Goal: Answer question/provide support: Share knowledge or assist other users

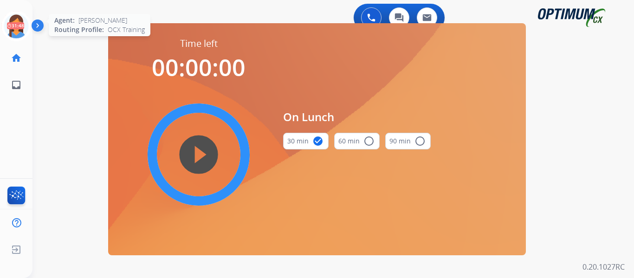
click at [13, 26] on icon at bounding box center [16, 26] width 30 height 30
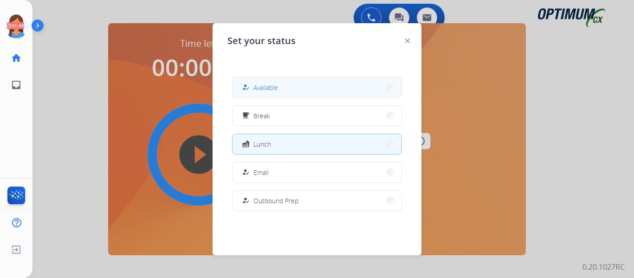
click at [348, 91] on button "how_to_reg Available" at bounding box center [317, 88] width 169 height 20
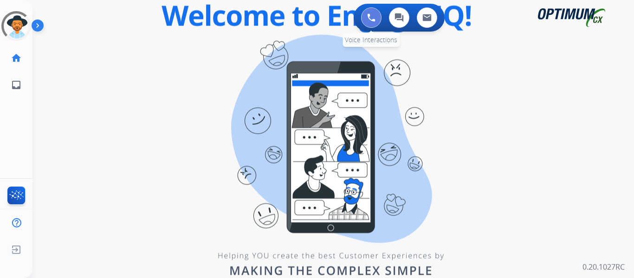
click at [373, 19] on img at bounding box center [371, 17] width 8 height 8
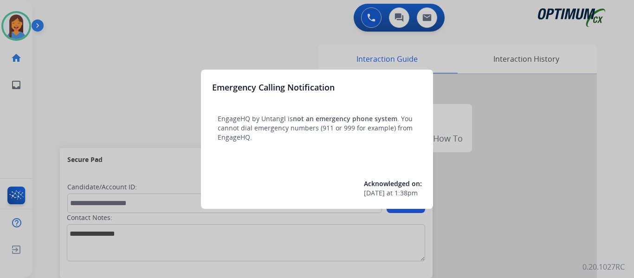
click at [39, 101] on div at bounding box center [317, 139] width 634 height 278
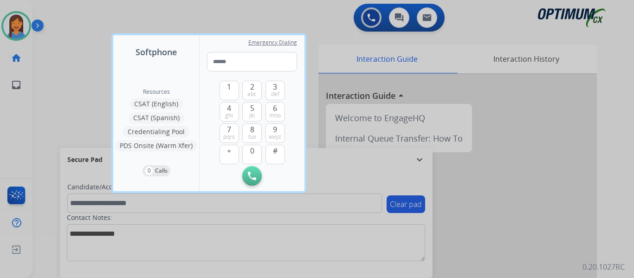
click at [39, 101] on div at bounding box center [317, 139] width 634 height 278
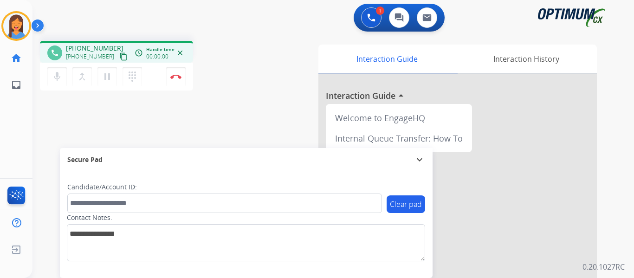
click at [119, 58] on mat-icon "content_copy" at bounding box center [123, 56] width 8 height 8
click at [104, 80] on mat-icon "pause" at bounding box center [107, 76] width 11 height 11
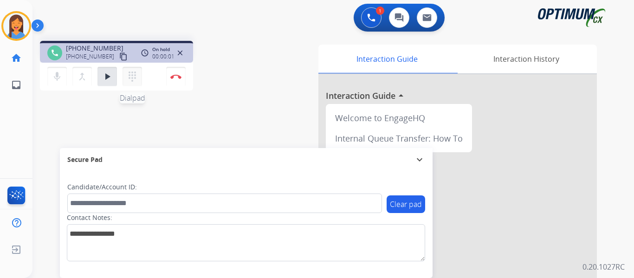
click at [132, 79] on mat-icon "dialpad" at bounding box center [132, 76] width 11 height 11
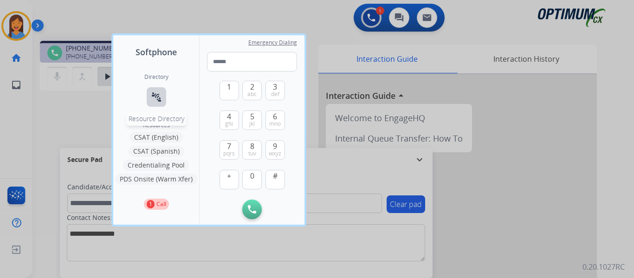
click at [153, 95] on mat-icon "connect_without_contact" at bounding box center [156, 96] width 11 height 11
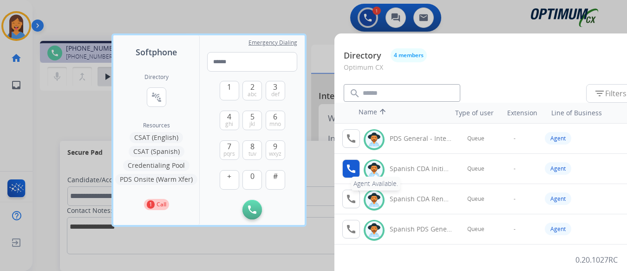
click at [354, 167] on mat-icon "call" at bounding box center [350, 168] width 11 height 11
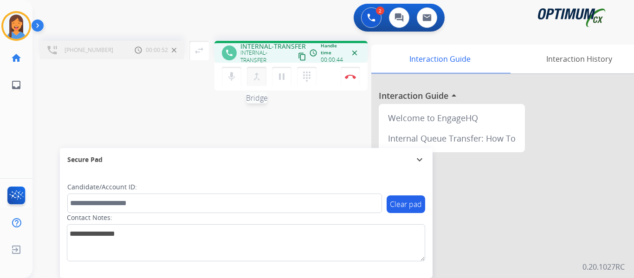
click at [253, 80] on mat-icon "merge_type" at bounding box center [256, 76] width 11 height 11
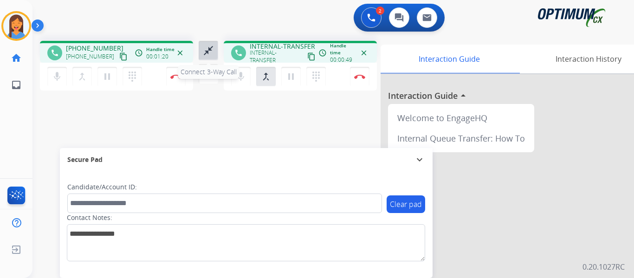
click at [209, 50] on mat-icon "close_fullscreen" at bounding box center [208, 50] width 11 height 11
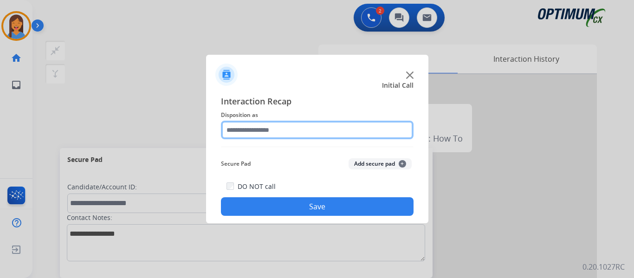
click at [291, 134] on input "text" at bounding box center [317, 130] width 193 height 19
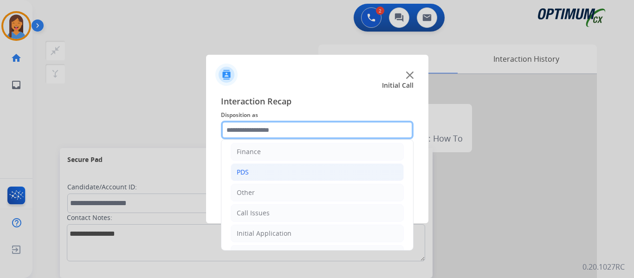
scroll to position [46, 0]
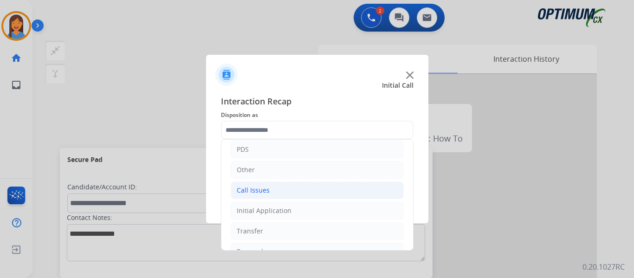
click at [263, 188] on div "Call Issues" at bounding box center [253, 190] width 33 height 9
click at [292, 233] on div "Wrong Number/Wrong Department" at bounding box center [310, 231] width 110 height 9
type input "**********"
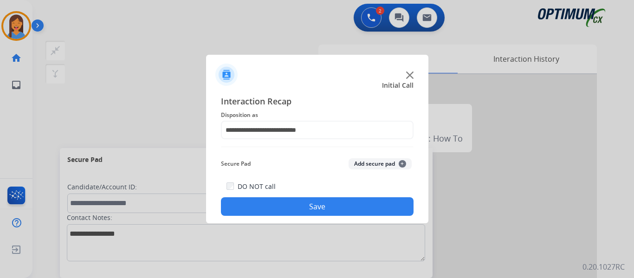
click at [317, 210] on button "Save" at bounding box center [317, 206] width 193 height 19
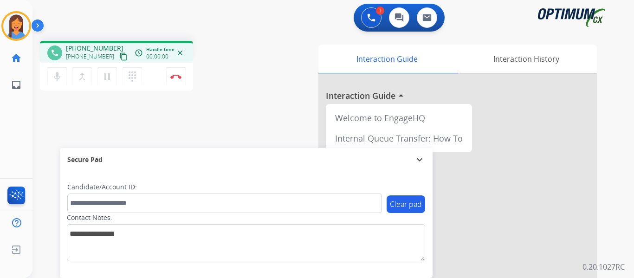
click at [119, 57] on mat-icon "content_copy" at bounding box center [123, 56] width 8 height 8
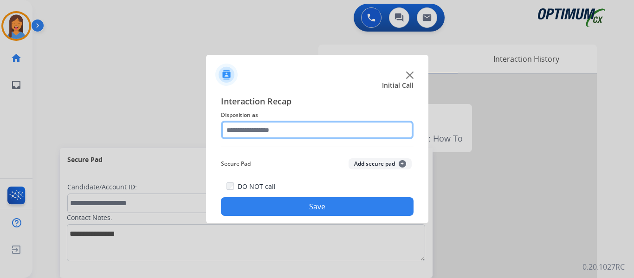
click at [312, 127] on input "text" at bounding box center [317, 130] width 193 height 19
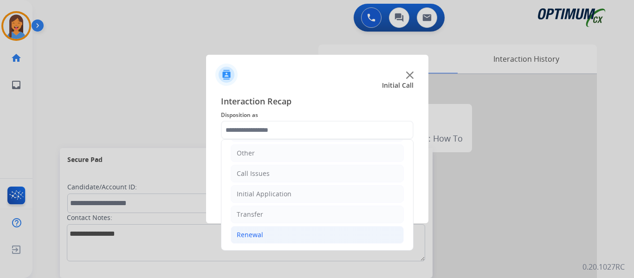
click at [258, 236] on div "Renewal" at bounding box center [250, 234] width 26 height 9
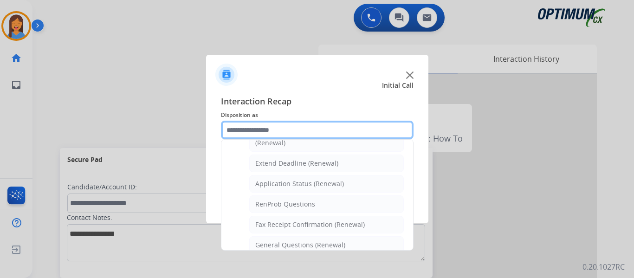
scroll to position [249, 0]
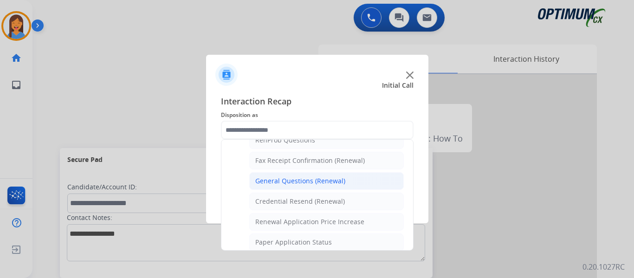
click at [282, 179] on div "General Questions (Renewal)" at bounding box center [300, 180] width 90 height 9
type input "**********"
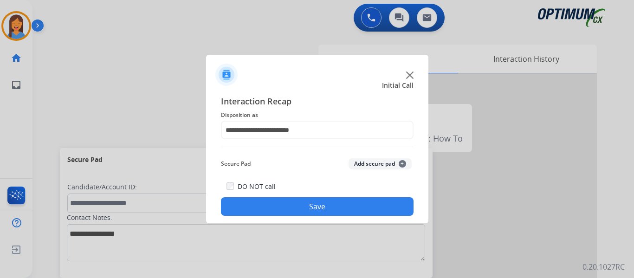
click at [386, 207] on button "Save" at bounding box center [317, 206] width 193 height 19
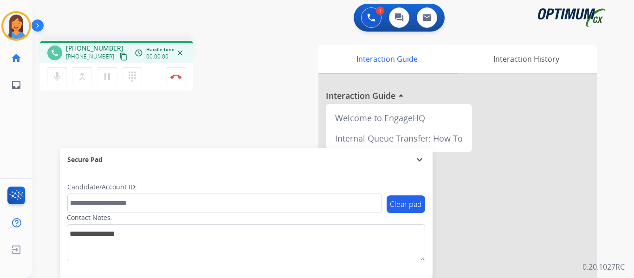
click at [119, 53] on mat-icon "content_copy" at bounding box center [123, 56] width 8 height 8
click at [179, 77] on img at bounding box center [175, 76] width 11 height 5
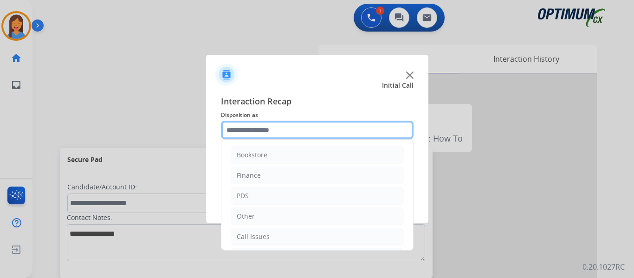
click at [291, 132] on input "text" at bounding box center [317, 130] width 193 height 19
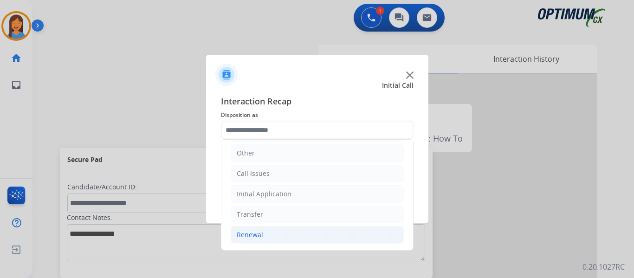
click at [251, 238] on div "Renewal" at bounding box center [250, 234] width 26 height 9
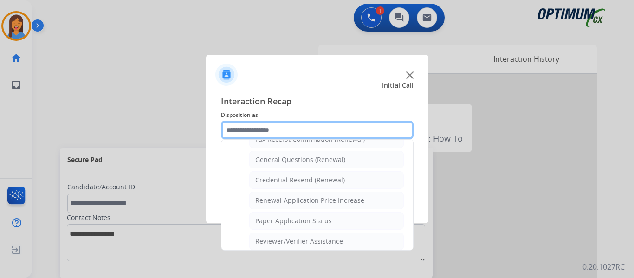
scroll to position [249, 0]
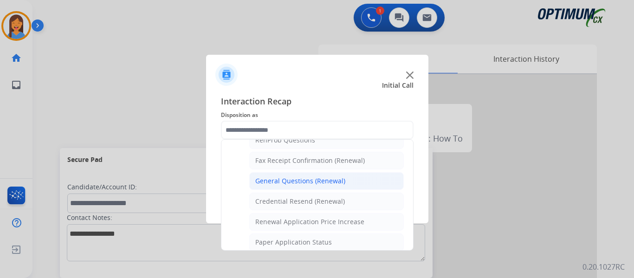
click at [280, 184] on div "General Questions (Renewal)" at bounding box center [300, 180] width 90 height 9
type input "**********"
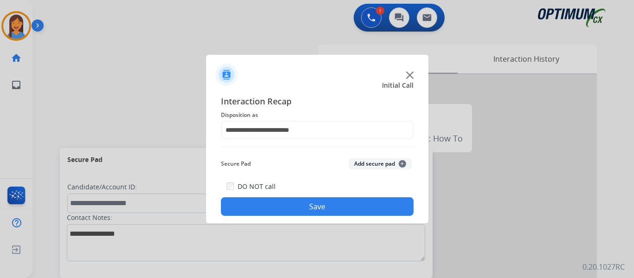
click at [293, 202] on button "Save" at bounding box center [317, 206] width 193 height 19
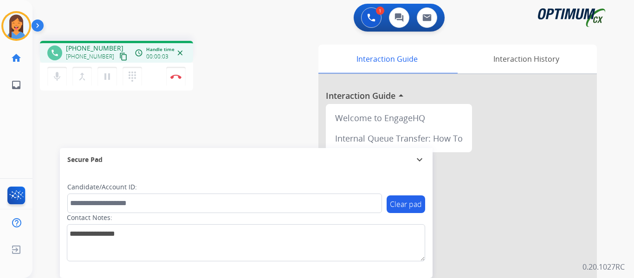
click at [119, 57] on mat-icon "content_copy" at bounding box center [123, 56] width 8 height 8
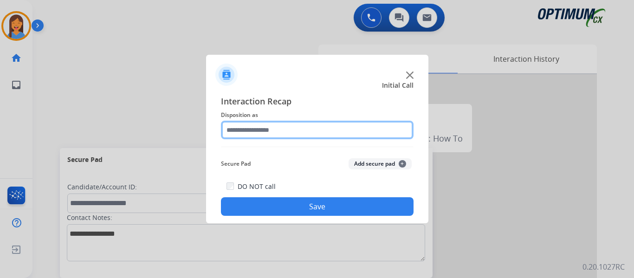
click at [266, 123] on input "text" at bounding box center [317, 130] width 193 height 19
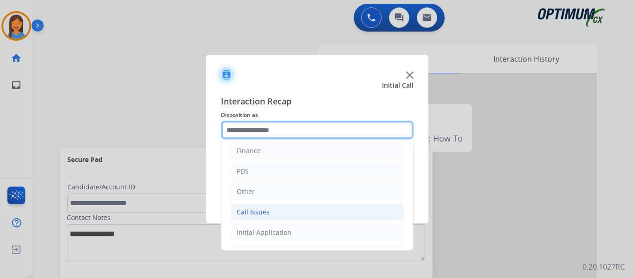
scroll to position [46, 0]
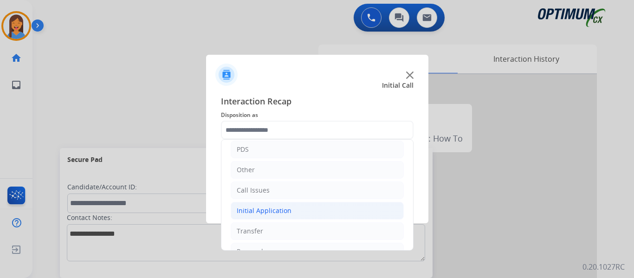
click at [260, 212] on div "Initial Application" at bounding box center [264, 210] width 55 height 9
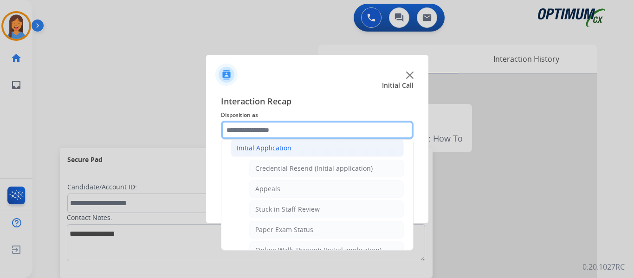
scroll to position [93, 0]
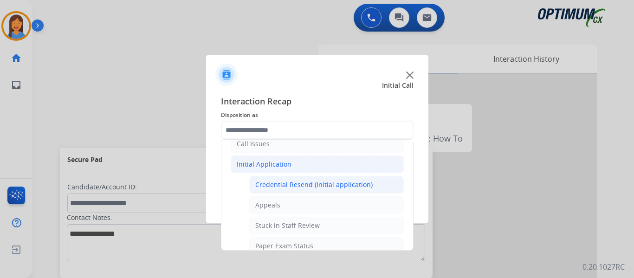
click at [280, 185] on div "Credential Resend (Initial application)" at bounding box center [313, 184] width 117 height 9
type input "**********"
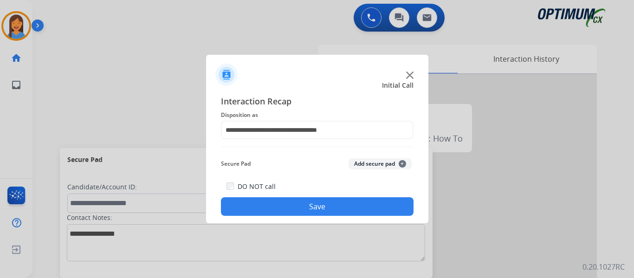
click at [285, 207] on button "Save" at bounding box center [317, 206] width 193 height 19
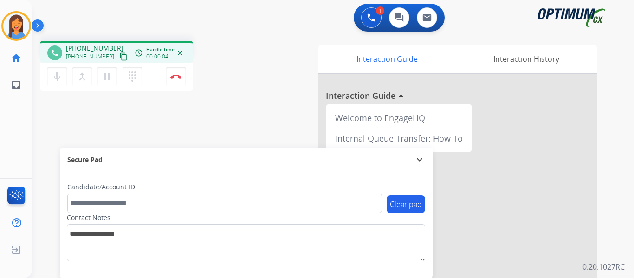
click at [119, 54] on mat-icon "content_copy" at bounding box center [123, 56] width 8 height 8
click at [179, 79] on button "Disconnect" at bounding box center [175, 76] width 19 height 19
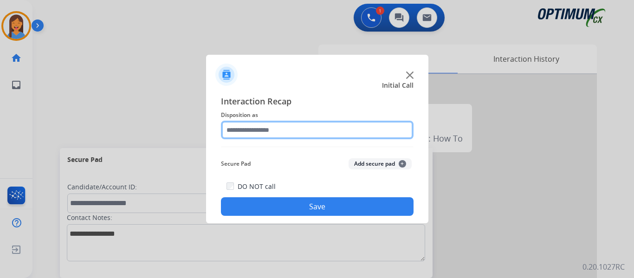
click at [287, 127] on input "text" at bounding box center [317, 130] width 193 height 19
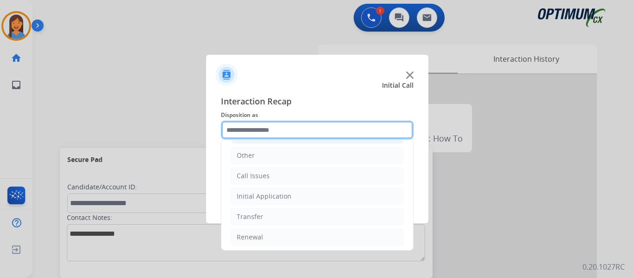
scroll to position [63, 0]
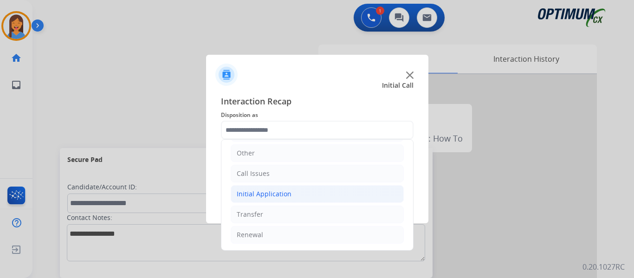
click at [266, 191] on div "Initial Application" at bounding box center [264, 193] width 55 height 9
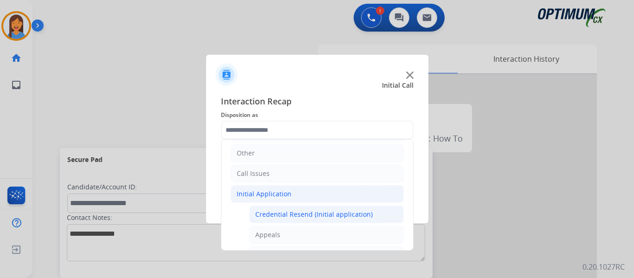
click at [270, 211] on div "Credential Resend (Initial application)" at bounding box center [313, 214] width 117 height 9
type input "**********"
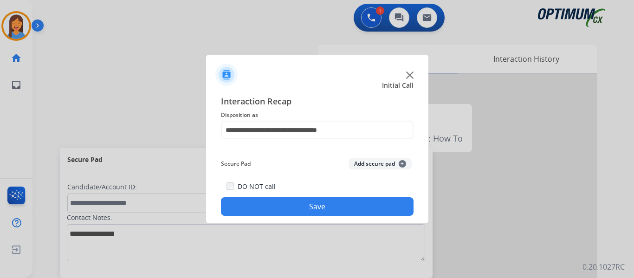
click at [286, 207] on button "Save" at bounding box center [317, 206] width 193 height 19
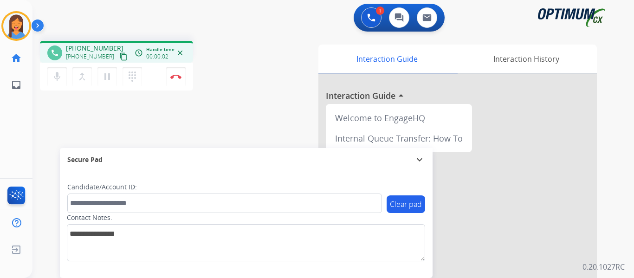
click at [119, 55] on mat-icon "content_copy" at bounding box center [123, 56] width 8 height 8
drag, startPoint x: 267, startPoint y: 91, endPoint x: 296, endPoint y: 91, distance: 28.8
click at [267, 91] on div "phone [PHONE_NUMBER] [PHONE_NUMBER] content_copy access_time Call metrics Queue…" at bounding box center [154, 67] width 229 height 52
click at [181, 78] on img at bounding box center [175, 76] width 11 height 5
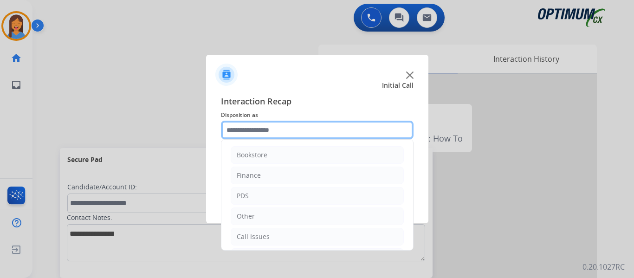
click at [276, 130] on input "text" at bounding box center [317, 130] width 193 height 19
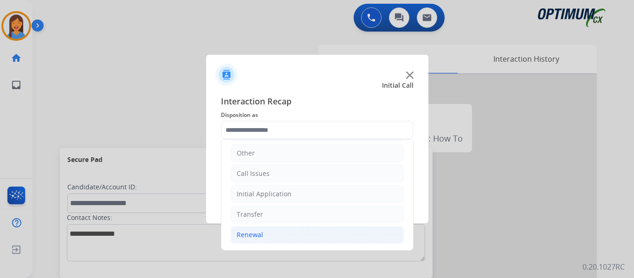
click at [249, 235] on div "Renewal" at bounding box center [250, 234] width 26 height 9
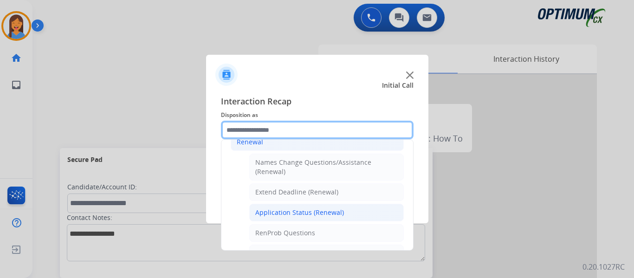
scroll to position [202, 0]
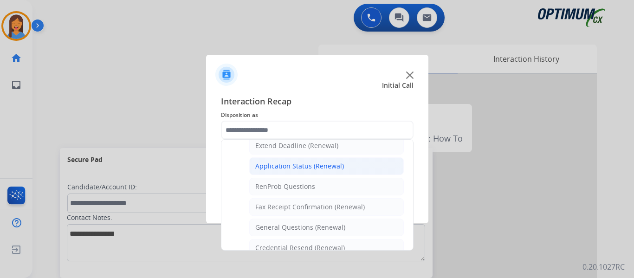
click at [292, 166] on div "Application Status (Renewal)" at bounding box center [299, 166] width 89 height 9
type input "**********"
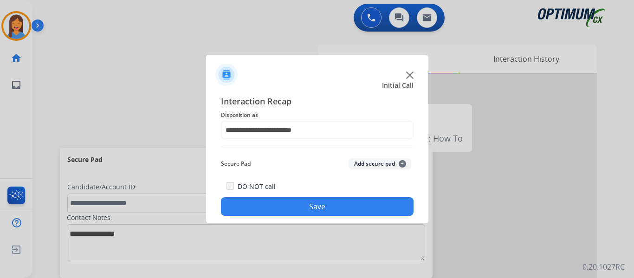
click at [326, 207] on button "Save" at bounding box center [317, 206] width 193 height 19
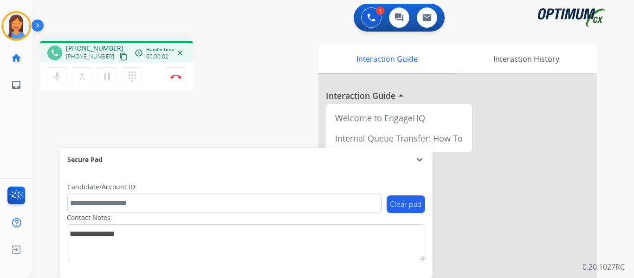
click at [119, 57] on mat-icon "content_copy" at bounding box center [123, 56] width 8 height 8
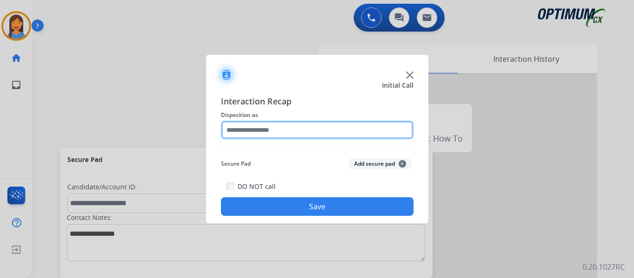
click at [260, 133] on input "text" at bounding box center [317, 130] width 193 height 19
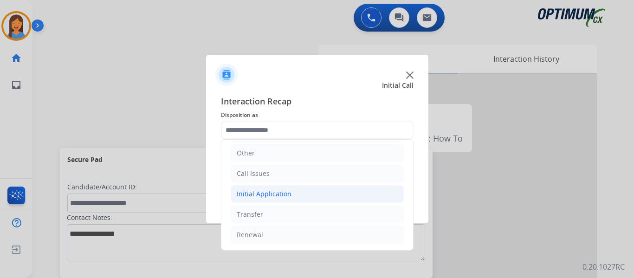
click at [281, 195] on div "Initial Application" at bounding box center [264, 193] width 55 height 9
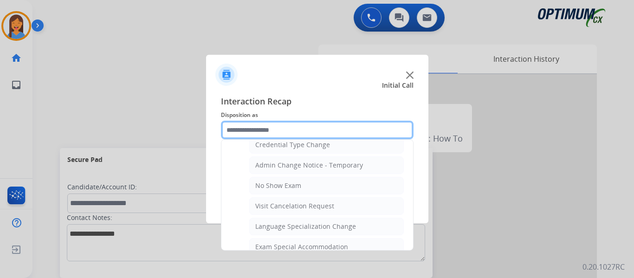
scroll to position [388, 0]
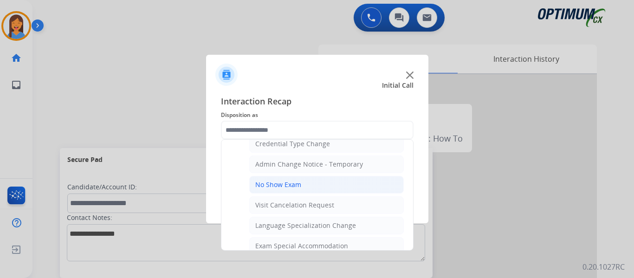
click at [287, 188] on div "No Show Exam" at bounding box center [278, 184] width 46 height 9
type input "**********"
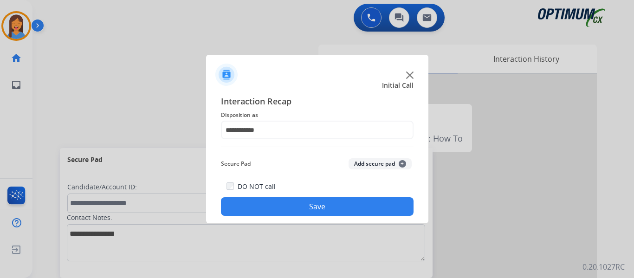
click at [302, 207] on button "Save" at bounding box center [317, 206] width 193 height 19
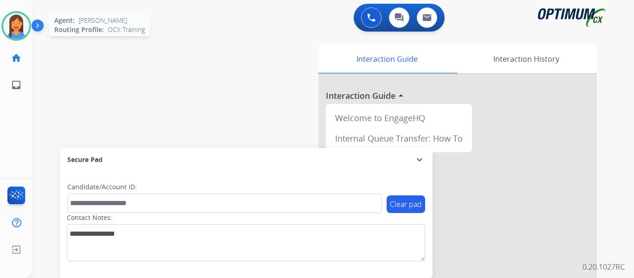
click at [15, 31] on img at bounding box center [16, 26] width 26 height 26
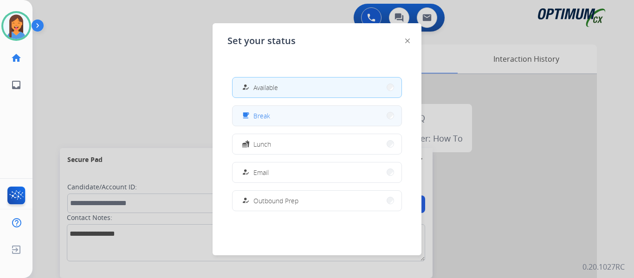
click at [255, 116] on div "free_breakfast Break" at bounding box center [255, 115] width 30 height 11
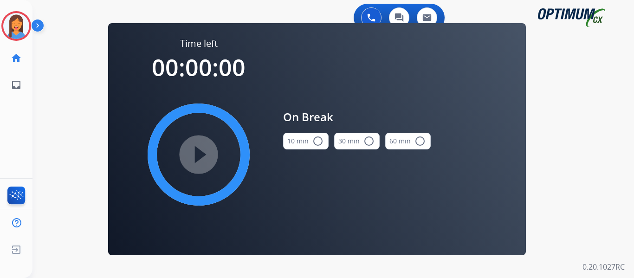
click at [300, 143] on button "10 min radio_button_unchecked" at bounding box center [305, 141] width 45 height 17
click at [204, 157] on mat-icon "play_circle_filled" at bounding box center [198, 154] width 11 height 11
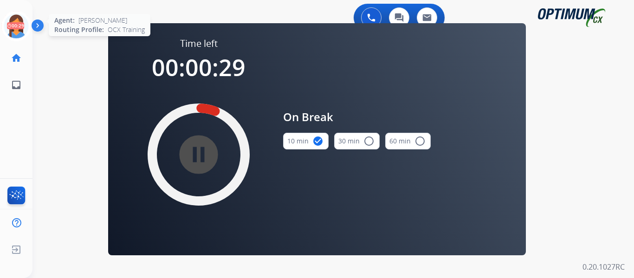
click at [17, 22] on icon at bounding box center [16, 26] width 30 height 30
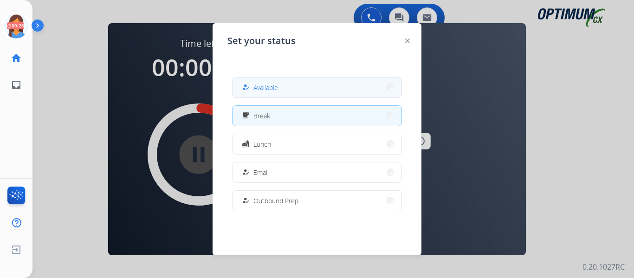
click at [265, 89] on span "Available" at bounding box center [265, 88] width 25 height 10
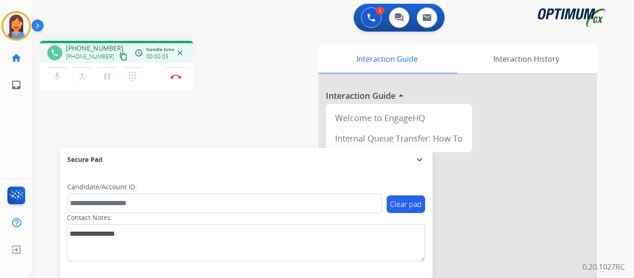
click at [119, 58] on mat-icon "content_copy" at bounding box center [123, 56] width 8 height 8
click at [246, 101] on div "phone [PHONE_NUMBER] [PHONE_NUMBER] content_copy access_time Call metrics Queue…" at bounding box center [321, 226] width 579 height 387
click at [173, 79] on button "Disconnect" at bounding box center [175, 76] width 19 height 19
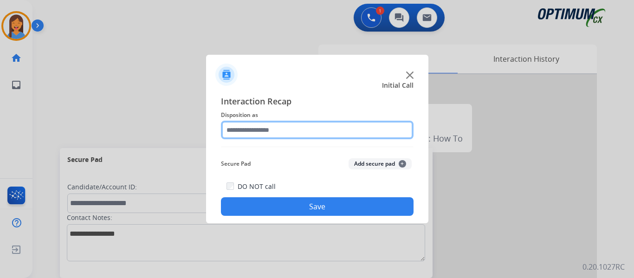
click at [275, 136] on input "text" at bounding box center [317, 130] width 193 height 19
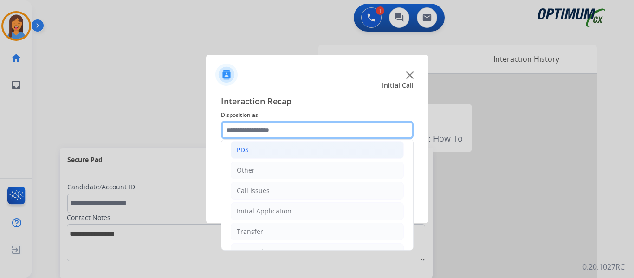
scroll to position [46, 0]
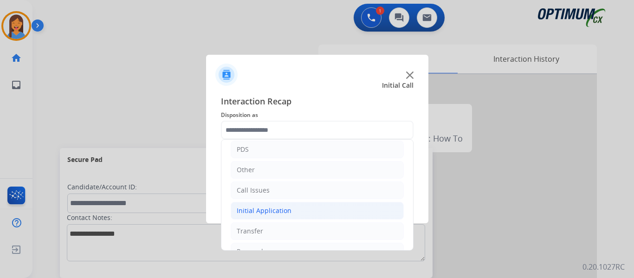
click at [270, 210] on div "Initial Application" at bounding box center [264, 210] width 55 height 9
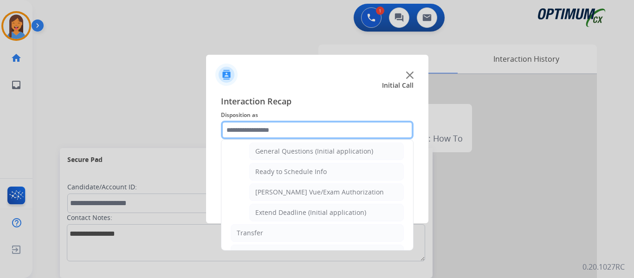
scroll to position [563, 0]
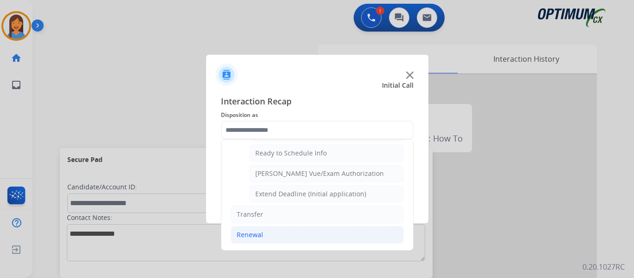
click at [252, 237] on div "Renewal" at bounding box center [250, 234] width 26 height 9
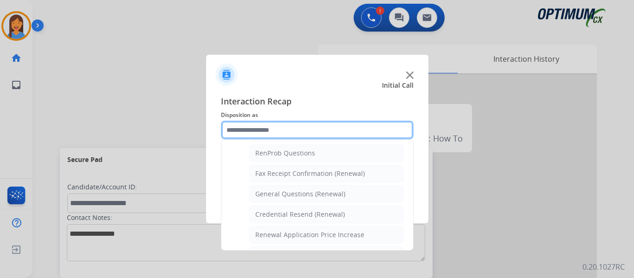
scroll to position [219, 0]
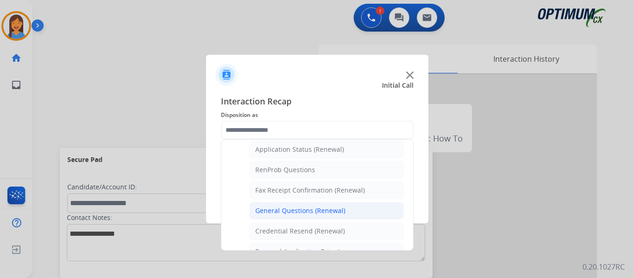
click at [285, 210] on div "General Questions (Renewal)" at bounding box center [300, 210] width 90 height 9
type input "**********"
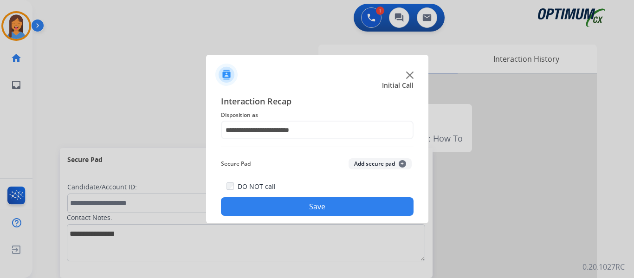
click at [290, 209] on button "Save" at bounding box center [317, 206] width 193 height 19
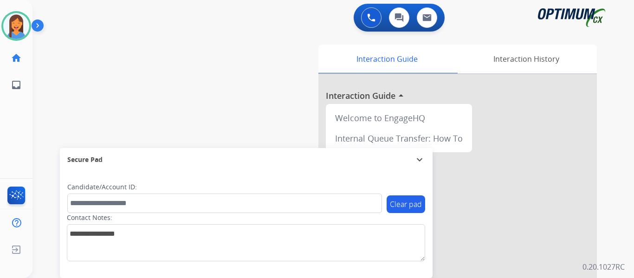
click at [8, 148] on div "[PERSON_NAME] Available Edit Avatar Agent: [PERSON_NAME] Profile: OCX Training …" at bounding box center [16, 139] width 32 height 278
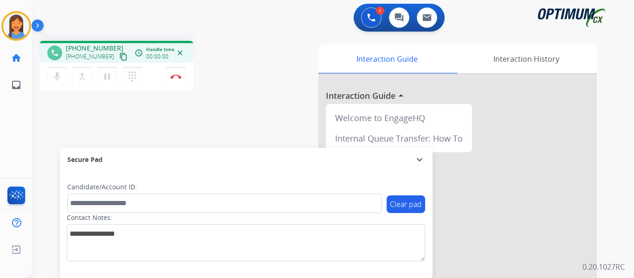
click at [119, 58] on mat-icon "content_copy" at bounding box center [123, 56] width 8 height 8
click at [244, 123] on div "phone [PHONE_NUMBER] [PHONE_NUMBER] content_copy access_time Call metrics Queue…" at bounding box center [321, 226] width 579 height 387
click at [172, 77] on img at bounding box center [175, 76] width 11 height 5
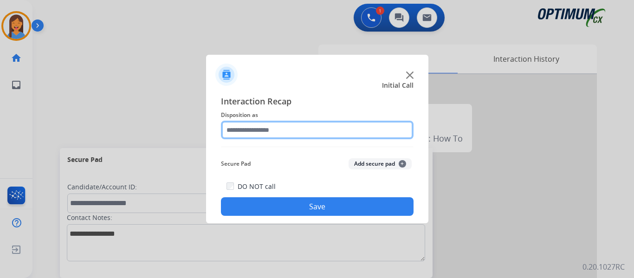
click at [254, 132] on input "text" at bounding box center [317, 130] width 193 height 19
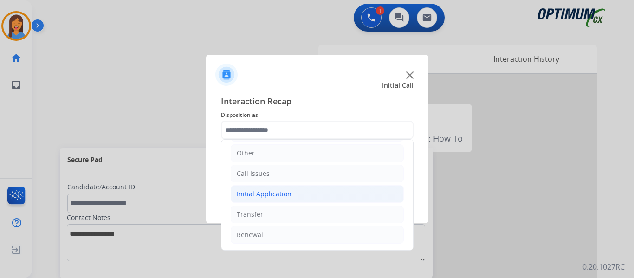
click at [267, 193] on div "Initial Application" at bounding box center [264, 193] width 55 height 9
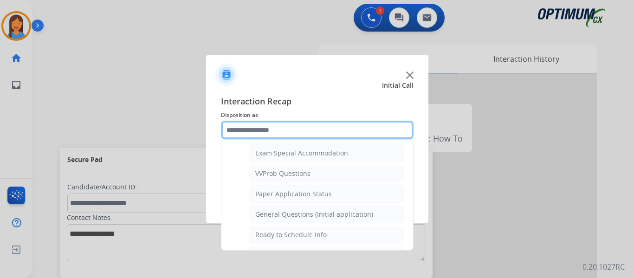
scroll to position [527, 0]
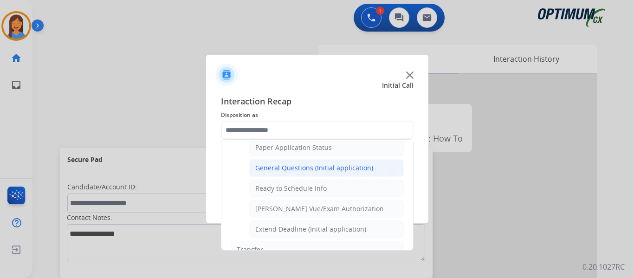
click at [294, 172] on div "General Questions (Initial application)" at bounding box center [314, 167] width 118 height 9
type input "**********"
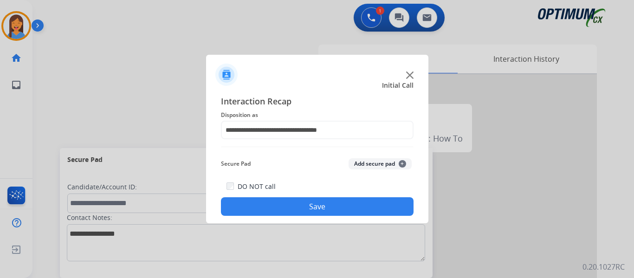
click at [315, 207] on button "Save" at bounding box center [317, 206] width 193 height 19
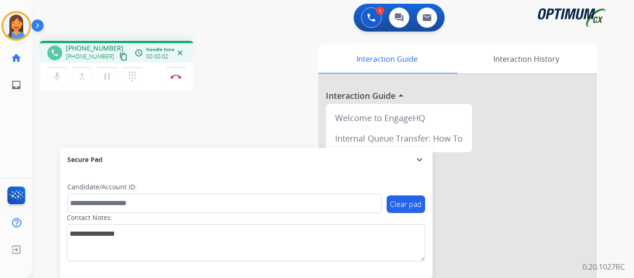
click at [119, 55] on mat-icon "content_copy" at bounding box center [123, 56] width 8 height 8
click at [264, 98] on div "phone [PHONE_NUMBER] [PHONE_NUMBER] content_copy access_time Call metrics Queue…" at bounding box center [321, 226] width 579 height 387
click at [177, 76] on img at bounding box center [175, 76] width 11 height 5
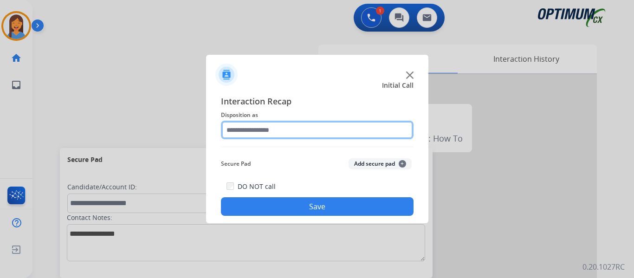
click at [278, 134] on input "text" at bounding box center [317, 130] width 193 height 19
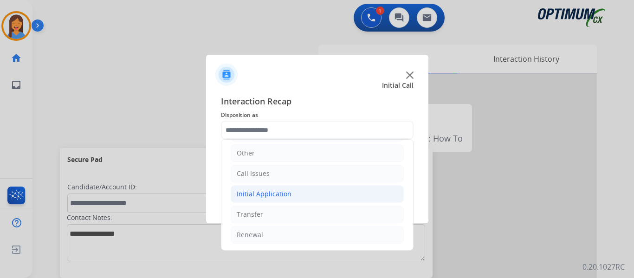
click at [264, 194] on div "Initial Application" at bounding box center [264, 193] width 55 height 9
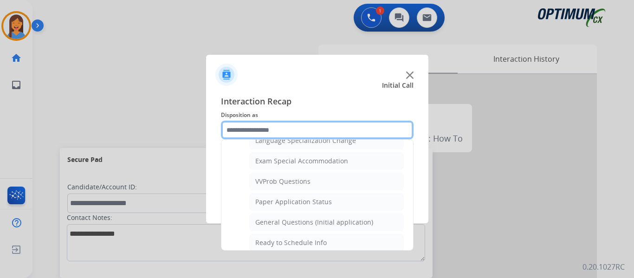
scroll to position [481, 0]
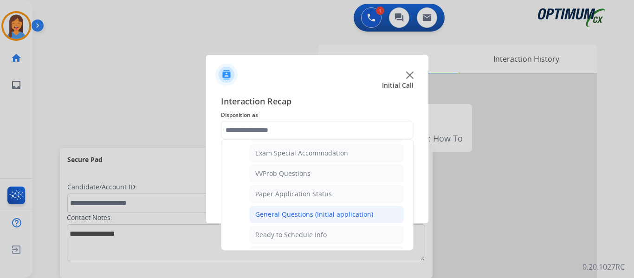
click at [282, 211] on div "General Questions (Initial application)" at bounding box center [314, 214] width 118 height 9
type input "**********"
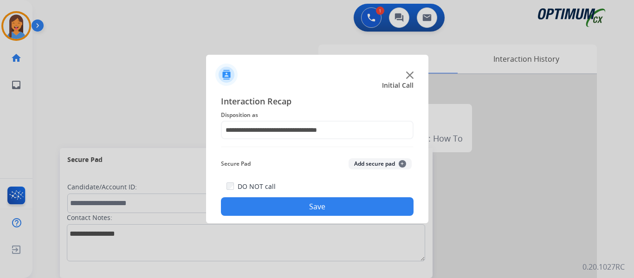
click at [325, 203] on button "Save" at bounding box center [317, 206] width 193 height 19
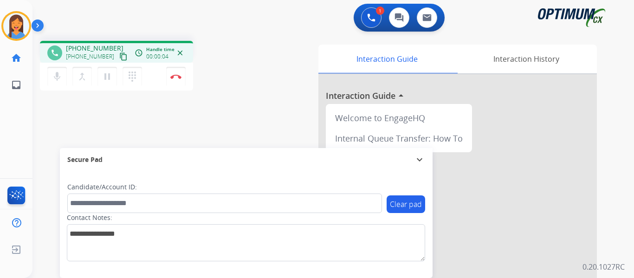
click at [119, 54] on mat-icon "content_copy" at bounding box center [123, 56] width 8 height 8
click at [181, 74] on img at bounding box center [175, 76] width 11 height 5
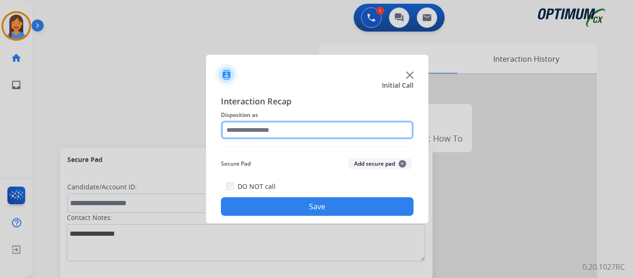
click at [253, 130] on input "text" at bounding box center [317, 130] width 193 height 19
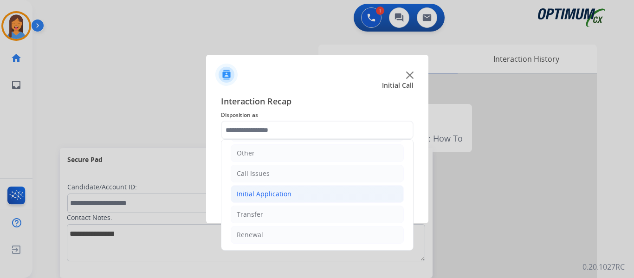
click at [280, 193] on div "Initial Application" at bounding box center [264, 193] width 55 height 9
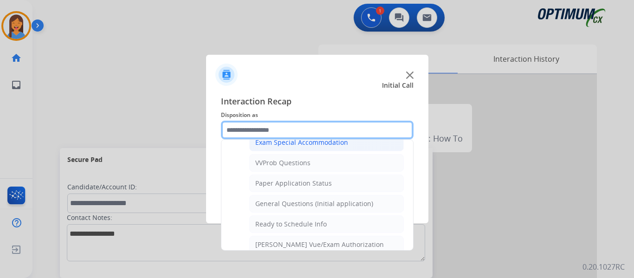
scroll to position [470, 0]
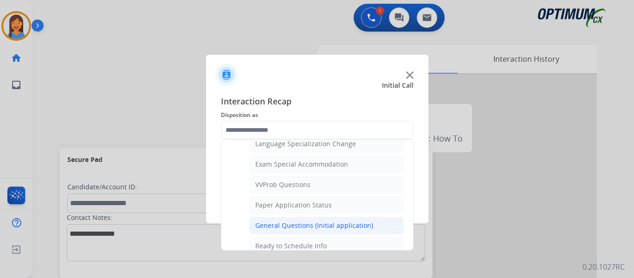
click at [281, 223] on div "General Questions (Initial application)" at bounding box center [314, 225] width 118 height 9
type input "**********"
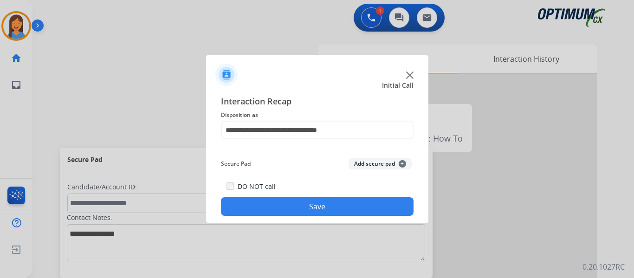
click at [284, 207] on button "Save" at bounding box center [317, 206] width 193 height 19
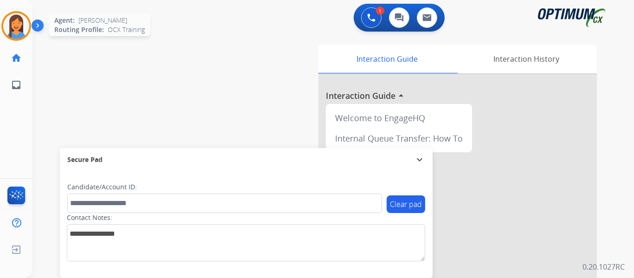
click at [13, 27] on img at bounding box center [16, 26] width 26 height 26
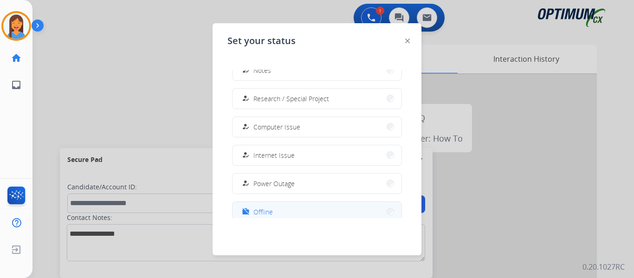
scroll to position [232, 0]
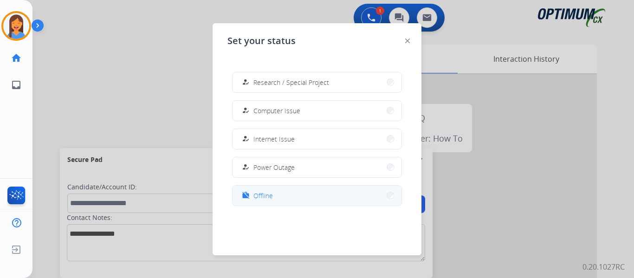
click at [275, 192] on button "work_off Offline" at bounding box center [317, 196] width 169 height 20
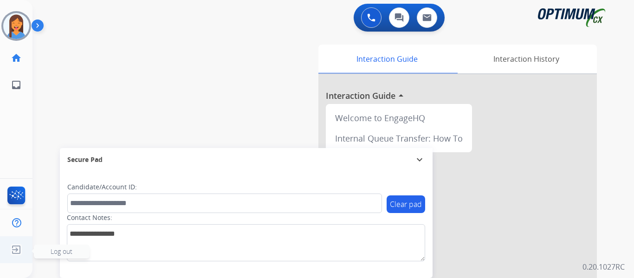
click at [14, 250] on img at bounding box center [16, 250] width 17 height 18
